Goal: Communication & Community: Share content

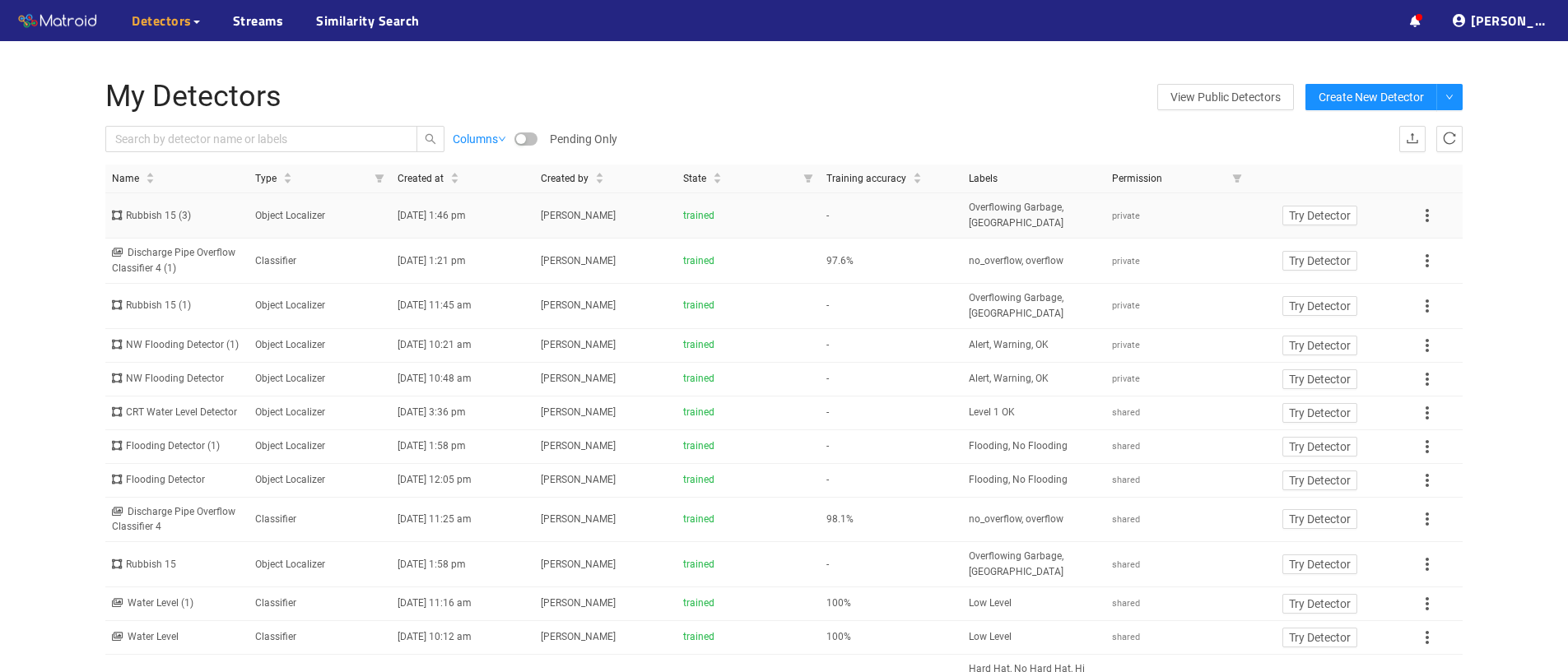
click at [1426, 212] on icon at bounding box center [1428, 216] width 20 height 20
click at [1437, 246] on li "Share" at bounding box center [1445, 241] width 57 height 26
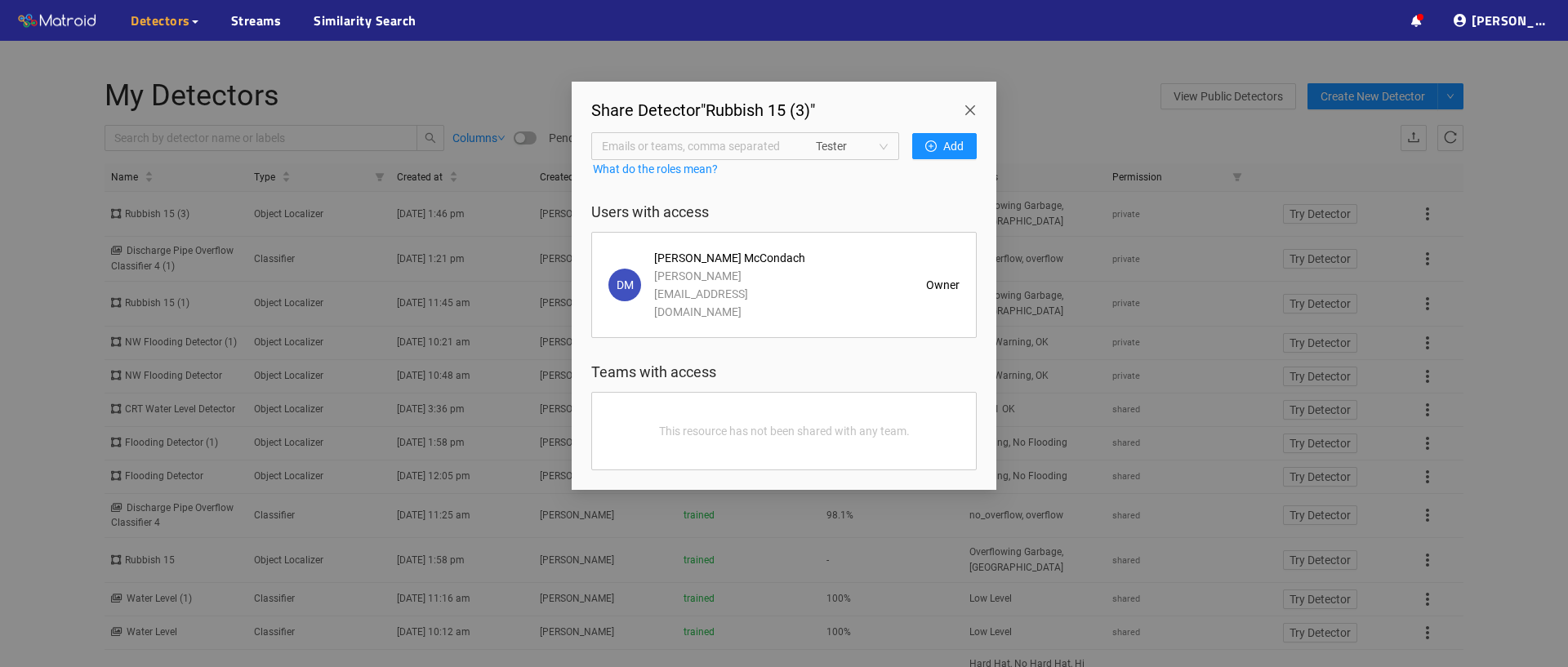
click at [746, 147] on span "Emails or teams, comma separated" at bounding box center [699, 146] width 196 height 18
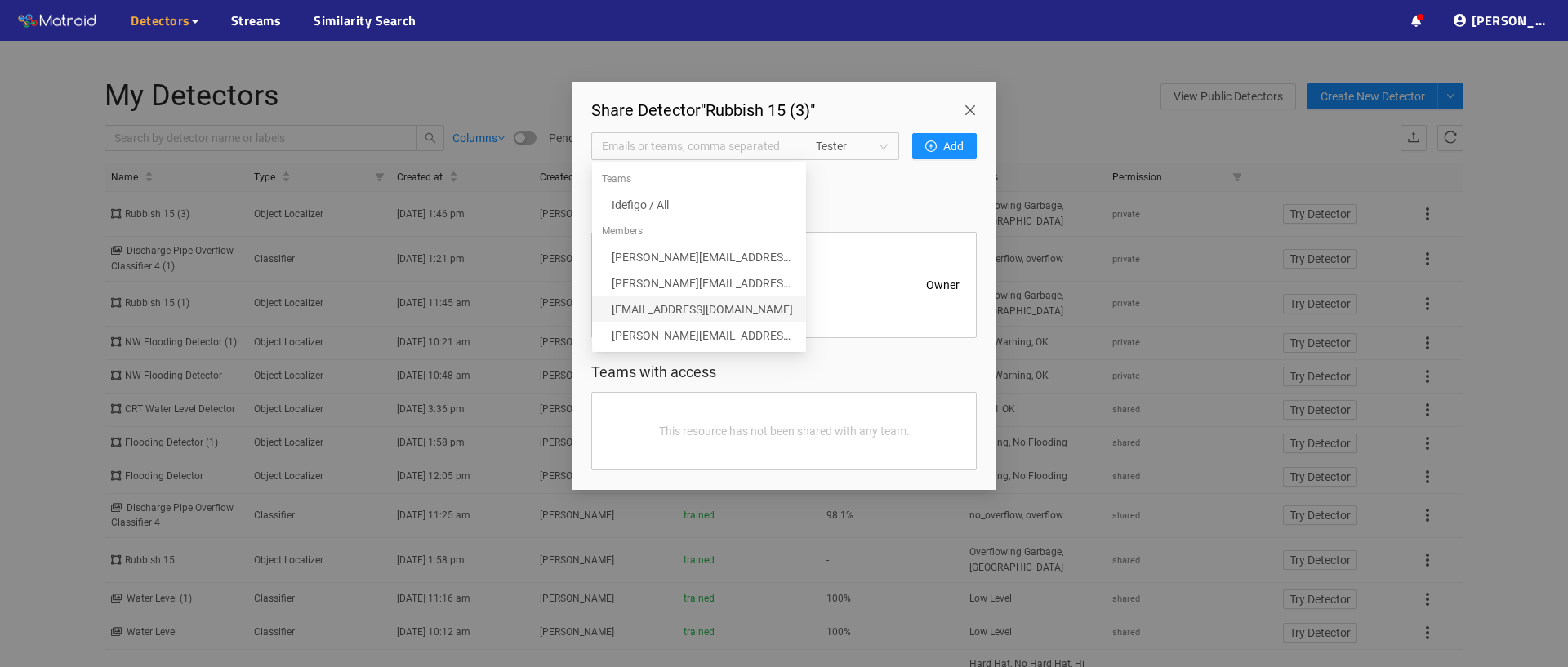
click at [672, 315] on div "[EMAIL_ADDRESS][DOMAIN_NAME]" at bounding box center [704, 310] width 185 height 18
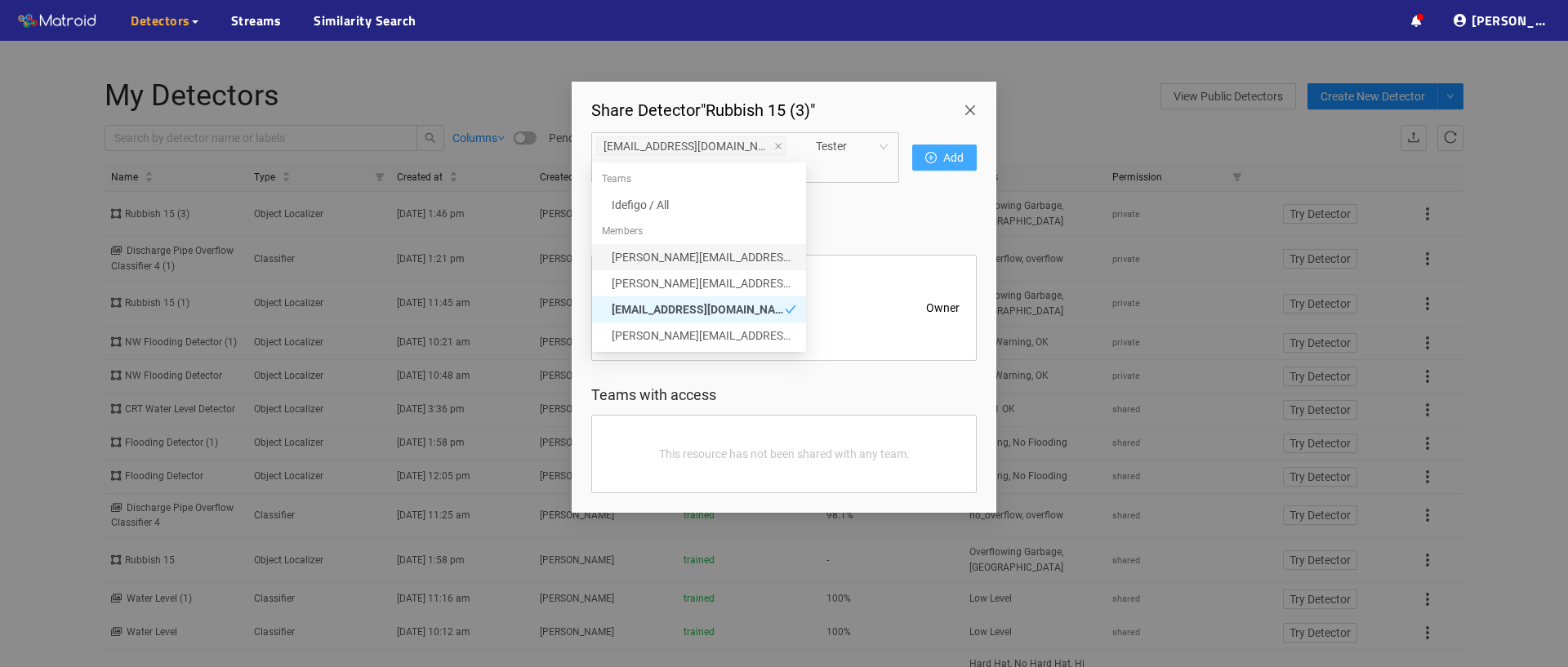
click at [932, 152] on icon "plus-circle" at bounding box center [930, 157] width 12 height 12
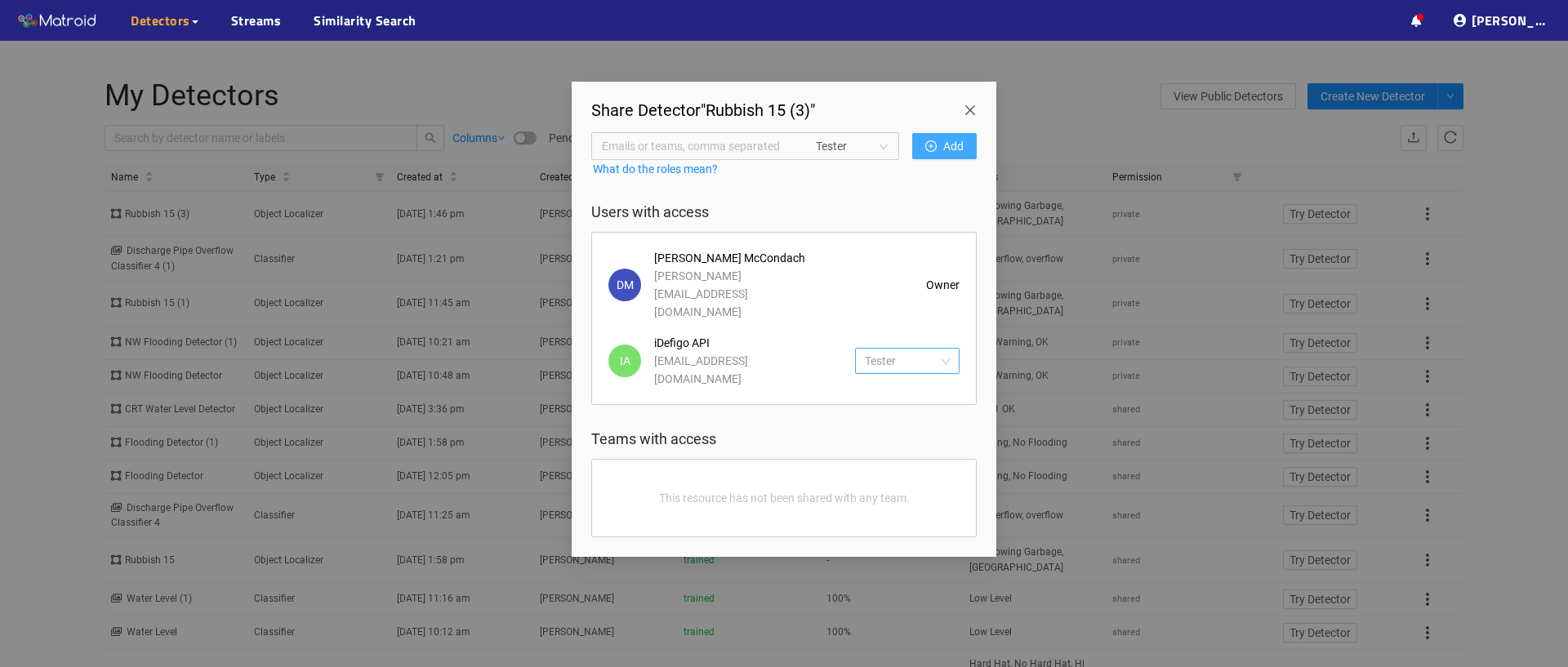
click at [937, 348] on span "Tester" at bounding box center [906, 360] width 85 height 24
click at [916, 400] on div "Editor" at bounding box center [906, 396] width 85 height 18
click at [972, 106] on span "Close" at bounding box center [972, 104] width 46 height 46
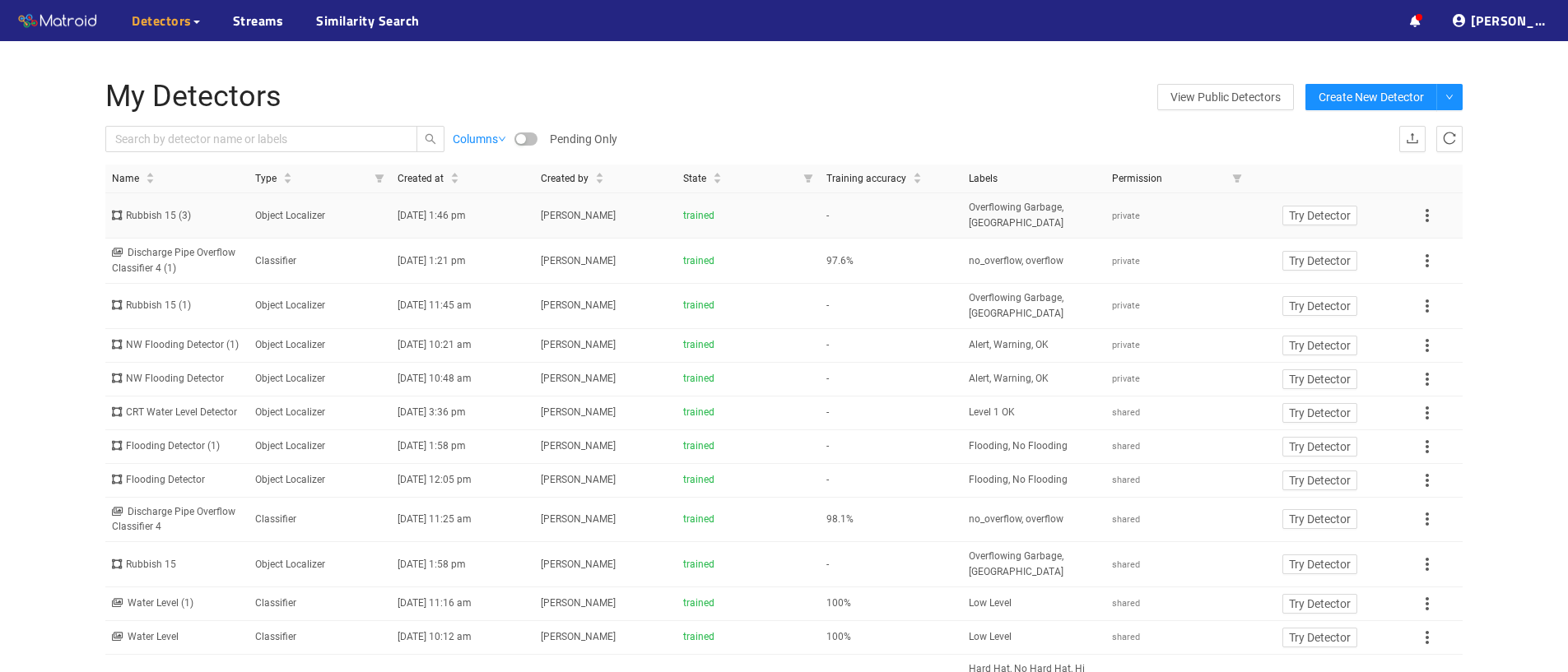
click at [277, 218] on td "Object Localizer" at bounding box center [320, 216] width 143 height 45
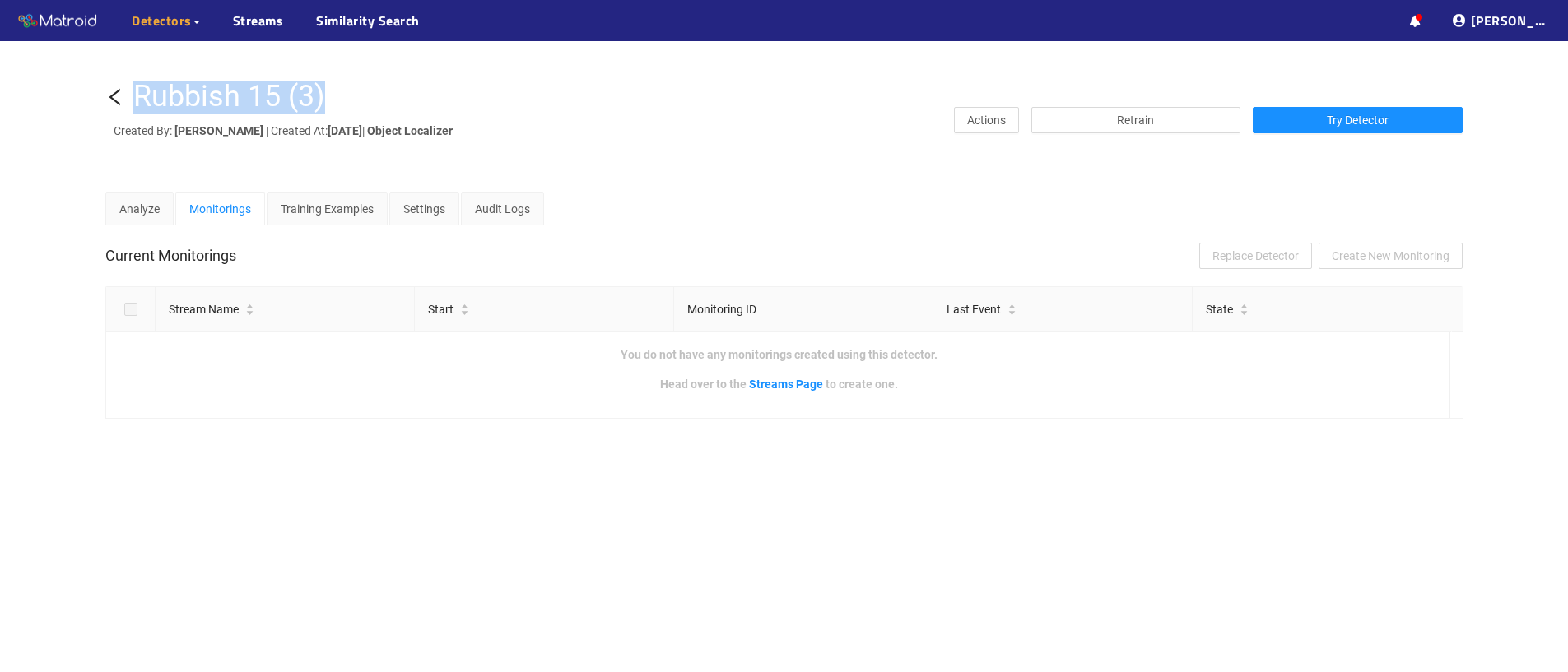
drag, startPoint x: 329, startPoint y: 97, endPoint x: 141, endPoint y: 97, distance: 188.0
click at [141, 97] on div "Rubbish 15 (3)" at bounding box center [229, 97] width 192 height 33
copy div "Rubbish 15 (3)"
